Goal: Task Accomplishment & Management: Use online tool/utility

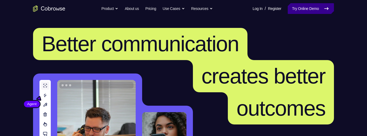
click at [318, 8] on link "Try Online Demo" at bounding box center [311, 8] width 46 height 11
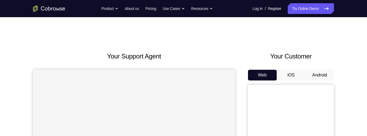
click at [320, 75] on button "Android" at bounding box center [319, 75] width 29 height 11
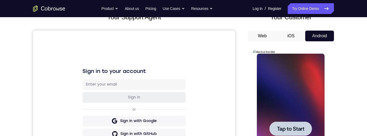
scroll to position [84, 0]
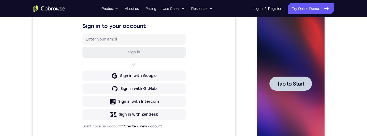
click at [297, 81] on span "Tap to Start" at bounding box center [290, 83] width 27 height 5
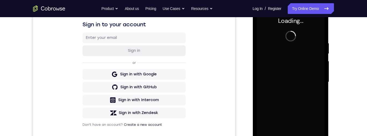
scroll to position [0, 0]
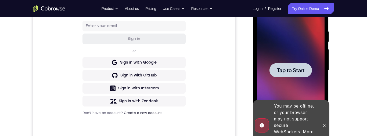
click at [297, 70] on span "Tap to Start" at bounding box center [290, 70] width 27 height 5
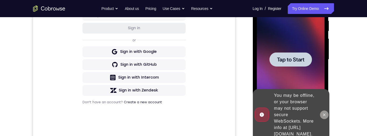
click at [325, 116] on icon at bounding box center [324, 115] width 4 height 4
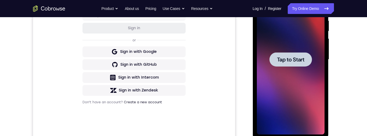
click at [302, 60] on span "Tap to Start" at bounding box center [290, 59] width 27 height 5
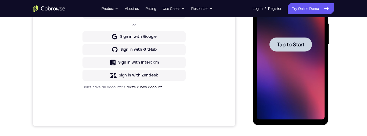
click at [294, 48] on div at bounding box center [290, 44] width 42 height 14
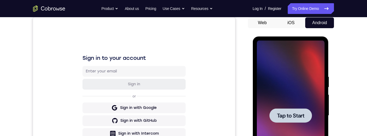
click at [291, 118] on span "Tap to Start" at bounding box center [290, 115] width 27 height 5
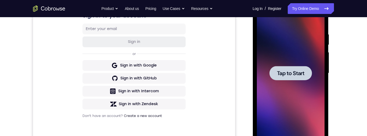
click at [292, 69] on div at bounding box center [290, 73] width 42 height 14
click at [291, 75] on span "Tap to Start" at bounding box center [290, 73] width 27 height 5
click at [292, 77] on div at bounding box center [290, 73] width 42 height 14
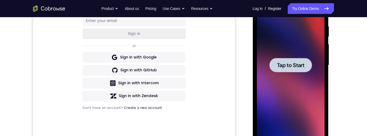
scroll to position [124, 0]
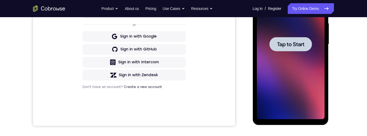
click at [294, 40] on div at bounding box center [290, 44] width 42 height 14
click at [293, 42] on span "Tap to Start" at bounding box center [290, 44] width 27 height 5
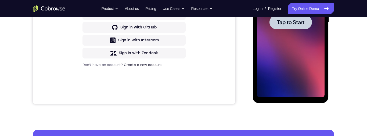
scroll to position [119, 0]
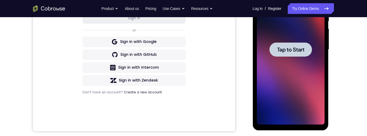
click at [293, 50] on span "Tap to Start" at bounding box center [290, 49] width 27 height 5
click at [296, 48] on span "Tap to Start" at bounding box center [290, 49] width 27 height 5
click at [319, 6] on link "Try Online Demo" at bounding box center [311, 8] width 46 height 11
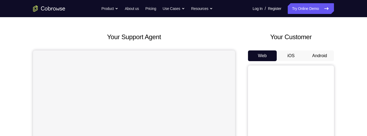
click at [323, 53] on button "Android" at bounding box center [319, 56] width 29 height 11
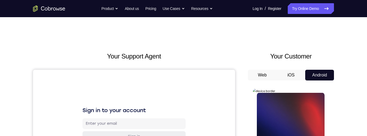
scroll to position [52, 0]
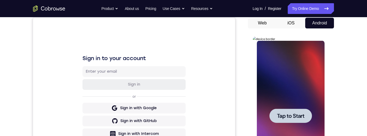
click at [291, 117] on span "Tap to Start" at bounding box center [290, 115] width 27 height 5
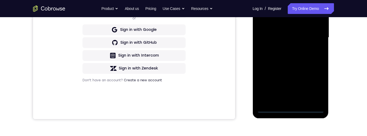
scroll to position [163, 0]
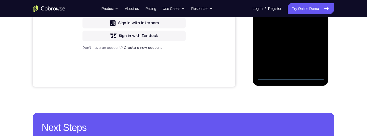
click at [293, 78] on div at bounding box center [291, 5] width 68 height 151
click at [290, 77] on div at bounding box center [291, 5] width 68 height 151
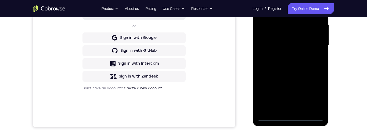
scroll to position [139, 0]
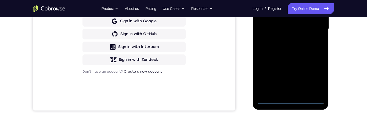
click at [291, 100] on div at bounding box center [291, 29] width 68 height 151
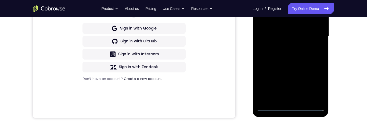
scroll to position [129, 0]
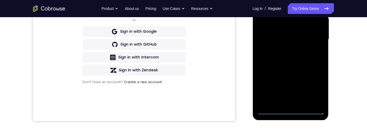
click at [312, 82] on div at bounding box center [291, 39] width 68 height 151
click at [316, 87] on div at bounding box center [291, 39] width 68 height 151
click at [315, 88] on div at bounding box center [291, 39] width 68 height 151
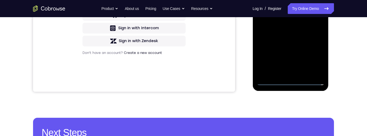
scroll to position [119, 0]
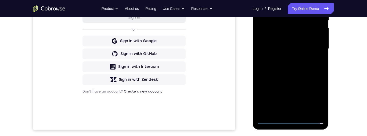
click at [312, 98] on div at bounding box center [291, 49] width 68 height 151
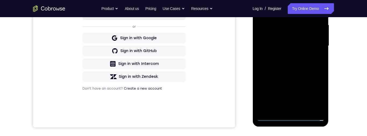
scroll to position [117, 0]
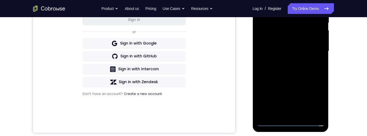
click at [263, 0] on div at bounding box center [291, 51] width 68 height 151
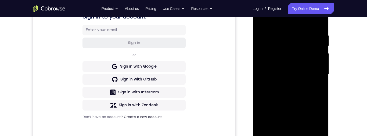
scroll to position [89, 0]
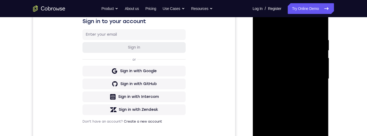
click at [262, 15] on div at bounding box center [291, 79] width 68 height 151
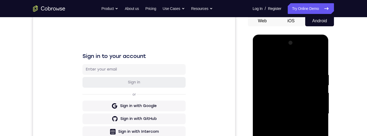
scroll to position [74, 0]
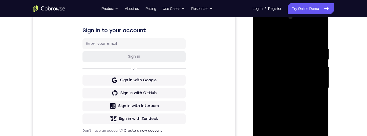
click at [263, 24] on div at bounding box center [291, 88] width 68 height 151
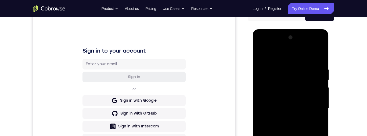
scroll to position [91, 0]
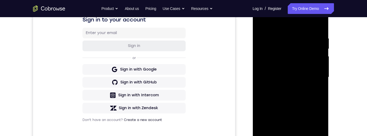
click at [318, 78] on div at bounding box center [291, 77] width 68 height 151
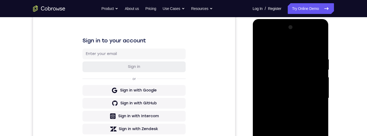
scroll to position [85, 0]
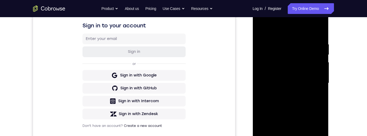
click at [315, 81] on div at bounding box center [291, 83] width 68 height 151
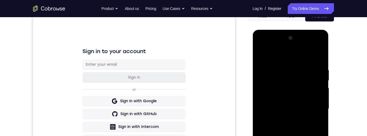
scroll to position [74, 0]
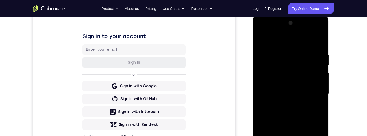
click at [314, 90] on div at bounding box center [291, 94] width 68 height 151
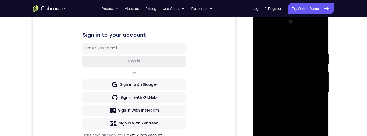
scroll to position [100, 0]
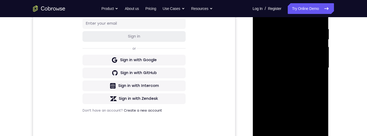
click at [316, 65] on div at bounding box center [291, 68] width 68 height 151
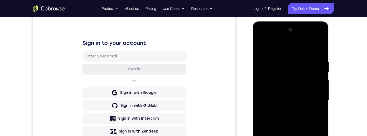
click at [313, 96] on div at bounding box center [291, 101] width 68 height 151
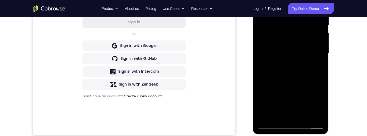
scroll to position [126, 0]
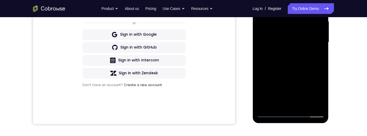
click at [285, 51] on div at bounding box center [291, 42] width 68 height 151
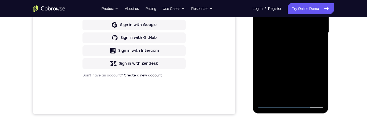
click at [286, 41] on div at bounding box center [291, 33] width 68 height 151
click at [286, 43] on div at bounding box center [291, 33] width 68 height 151
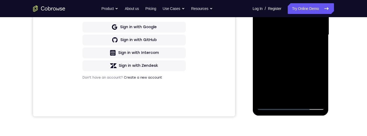
scroll to position [132, 0]
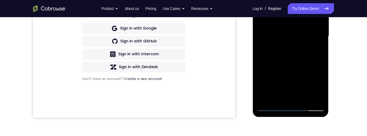
click at [284, 47] on div at bounding box center [291, 36] width 68 height 151
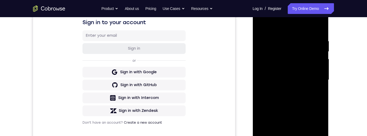
scroll to position [101, 0]
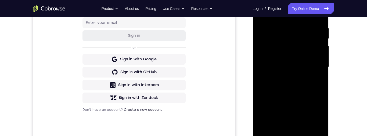
click at [304, 54] on div at bounding box center [291, 67] width 68 height 151
click at [297, 56] on div at bounding box center [291, 67] width 68 height 151
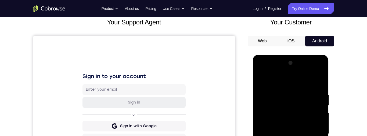
scroll to position [98, 0]
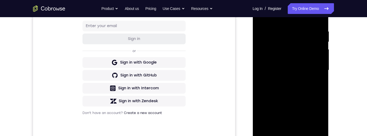
click at [306, 66] on div at bounding box center [291, 70] width 68 height 151
click at [292, 61] on div at bounding box center [291, 70] width 68 height 151
click at [302, 58] on div at bounding box center [291, 70] width 68 height 151
click at [298, 58] on div at bounding box center [291, 70] width 68 height 151
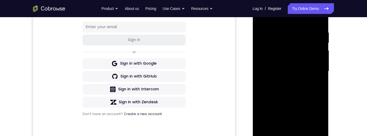
scroll to position [97, 0]
click at [305, 58] on div at bounding box center [291, 71] width 68 height 151
click at [305, 56] on div at bounding box center [291, 71] width 68 height 151
click at [305, 58] on div at bounding box center [291, 71] width 68 height 151
click at [300, 57] on div at bounding box center [291, 71] width 68 height 151
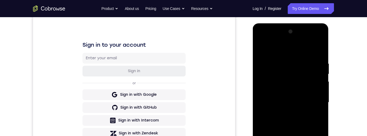
scroll to position [65, 0]
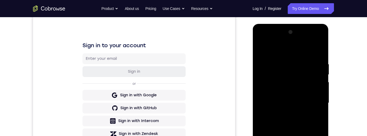
click at [308, 60] on div at bounding box center [291, 103] width 68 height 151
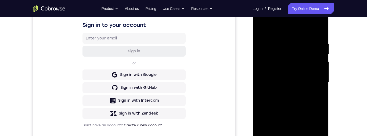
scroll to position [87, 0]
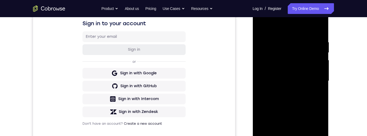
click at [305, 66] on div at bounding box center [291, 81] width 68 height 151
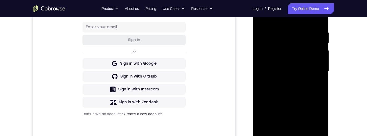
scroll to position [98, 0]
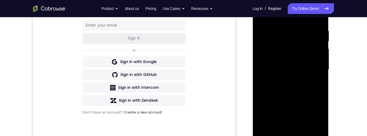
click at [310, 78] on div at bounding box center [291, 70] width 68 height 151
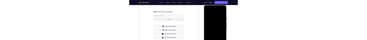
scroll to position [0, 0]
